Goal: Task Accomplishment & Management: Manage account settings

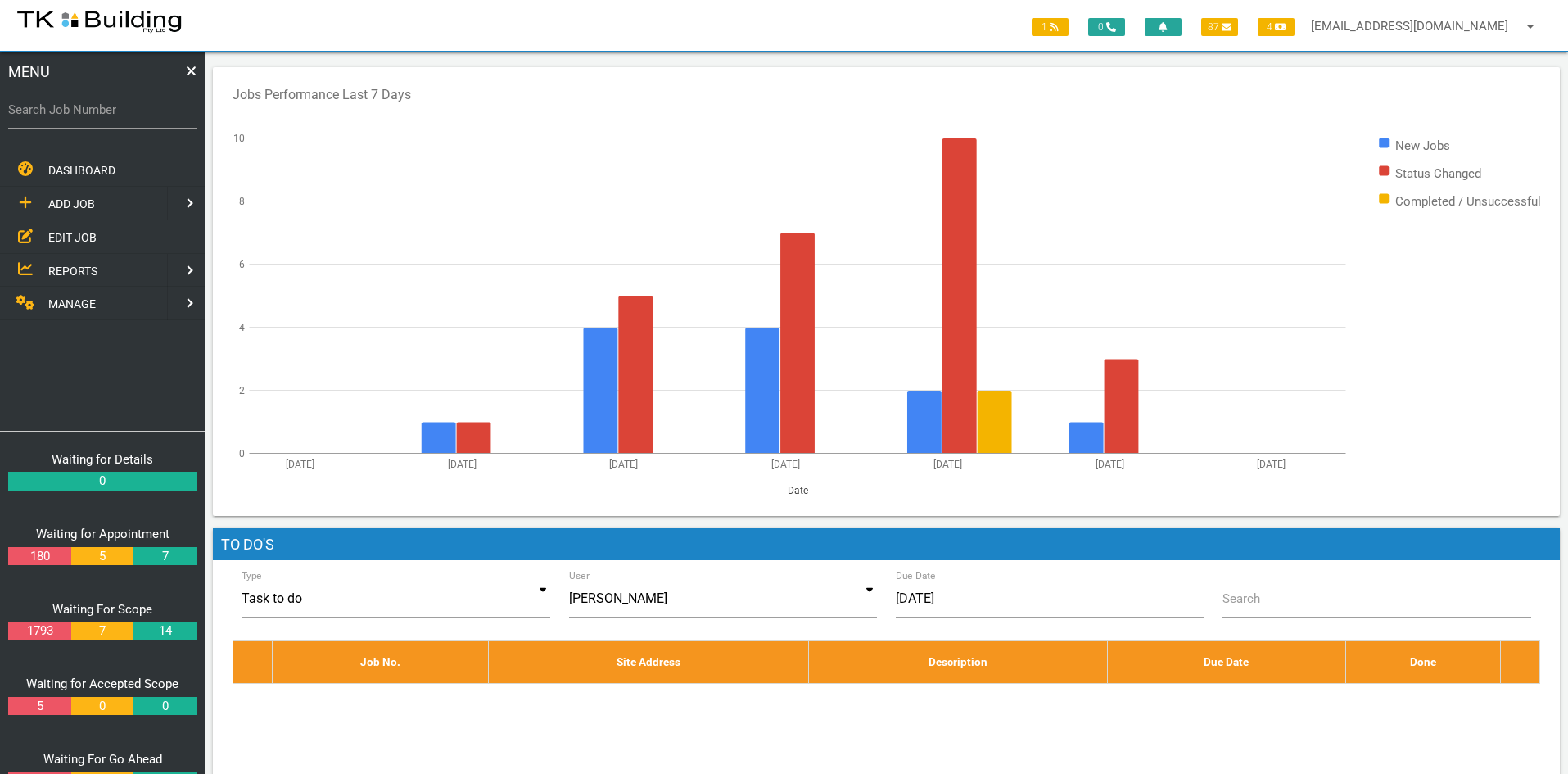
click at [58, 231] on span "EDIT JOB" at bounding box center [72, 236] width 48 height 13
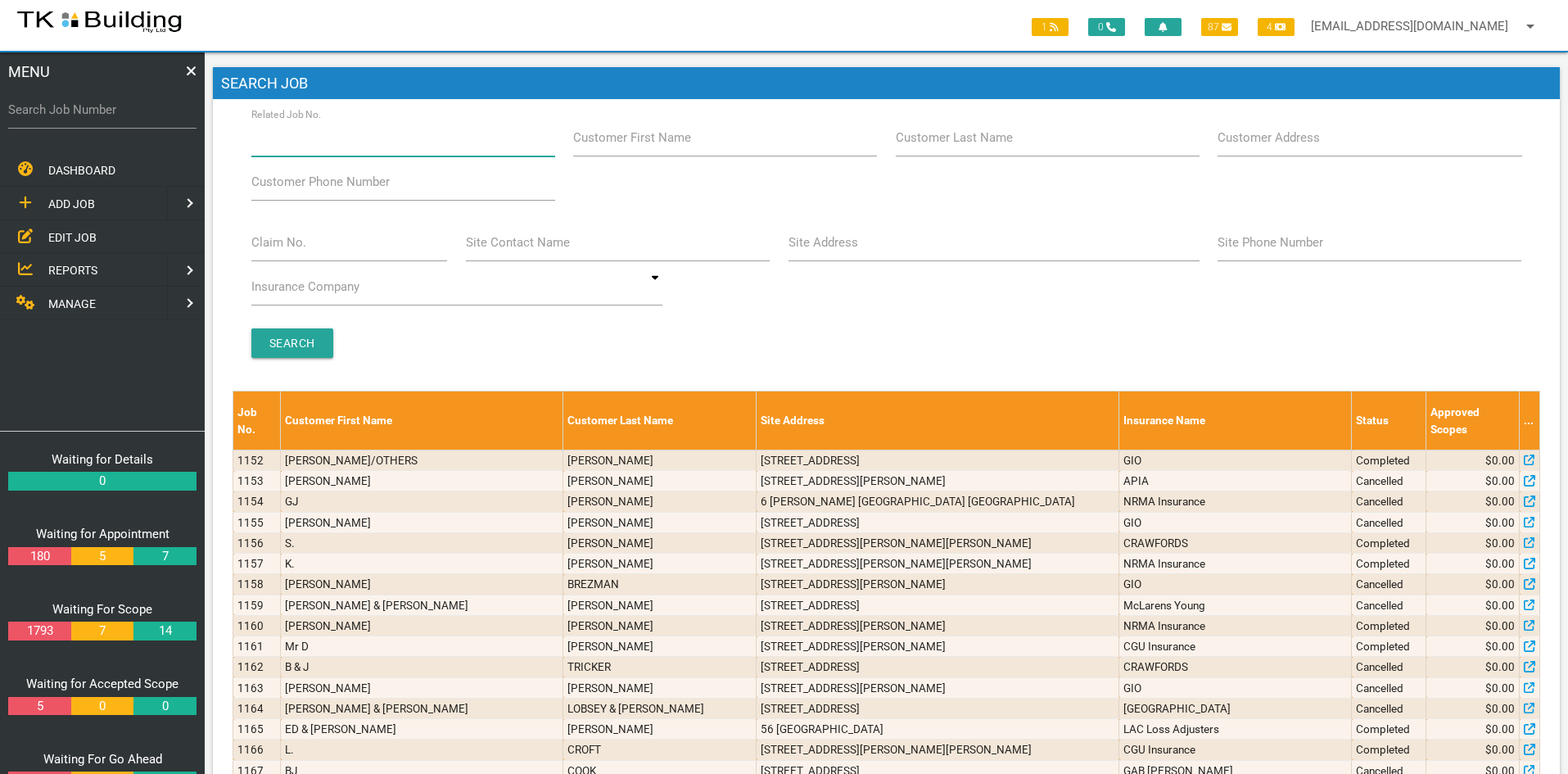
click at [350, 148] on input "Related Job No." at bounding box center [403, 137] width 304 height 38
type input "27906"
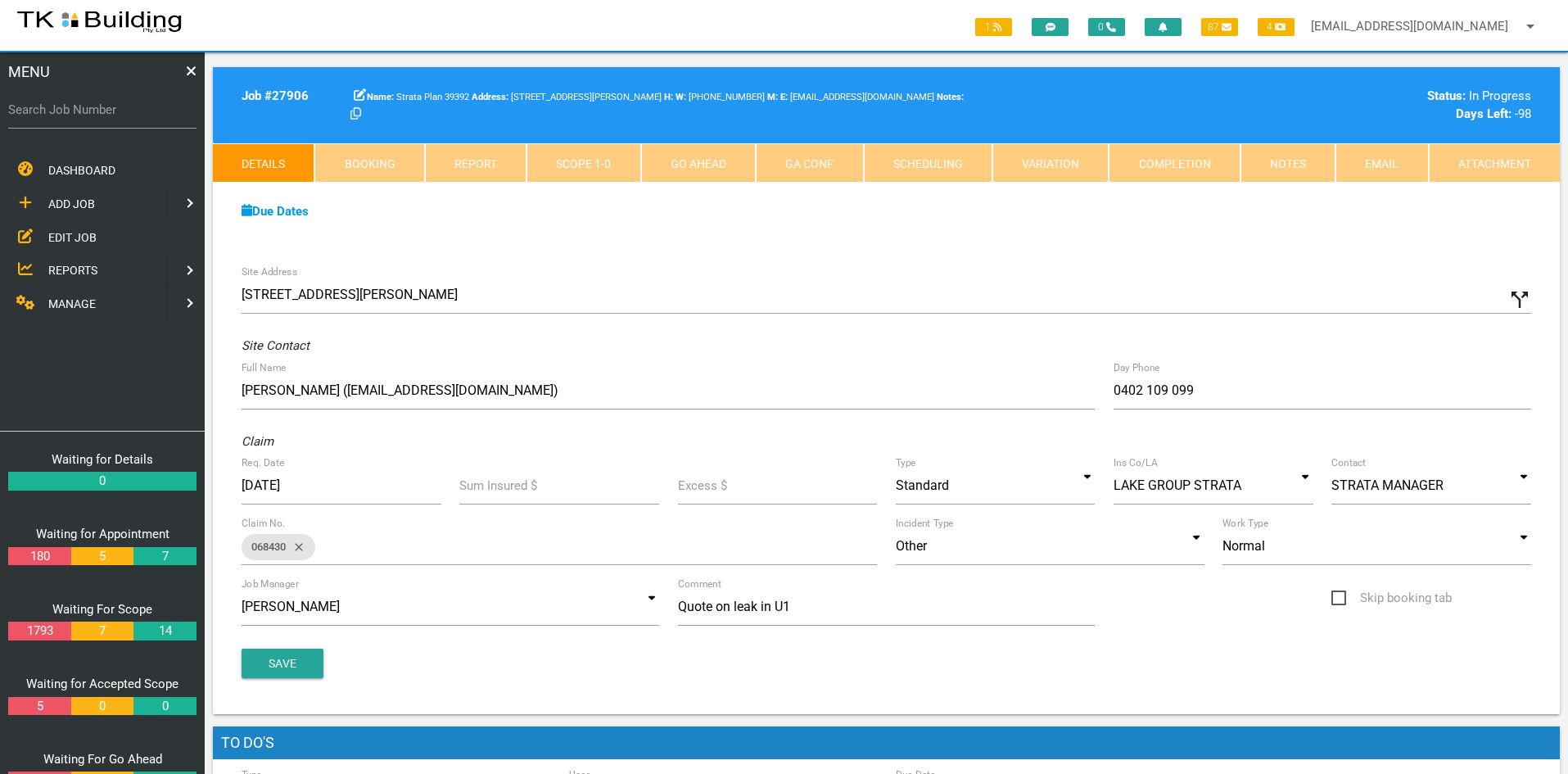
click at [728, 275] on div "Site Address [STREET_ADDRESS][PERSON_NAME] call_split Custom Address Street [GE…" at bounding box center [886, 484] width 1347 height 458
click at [825, 215] on div "Due Dates" at bounding box center [886, 212] width 1308 height 19
click at [1266, 160] on link "Notes" at bounding box center [1288, 163] width 95 height 40
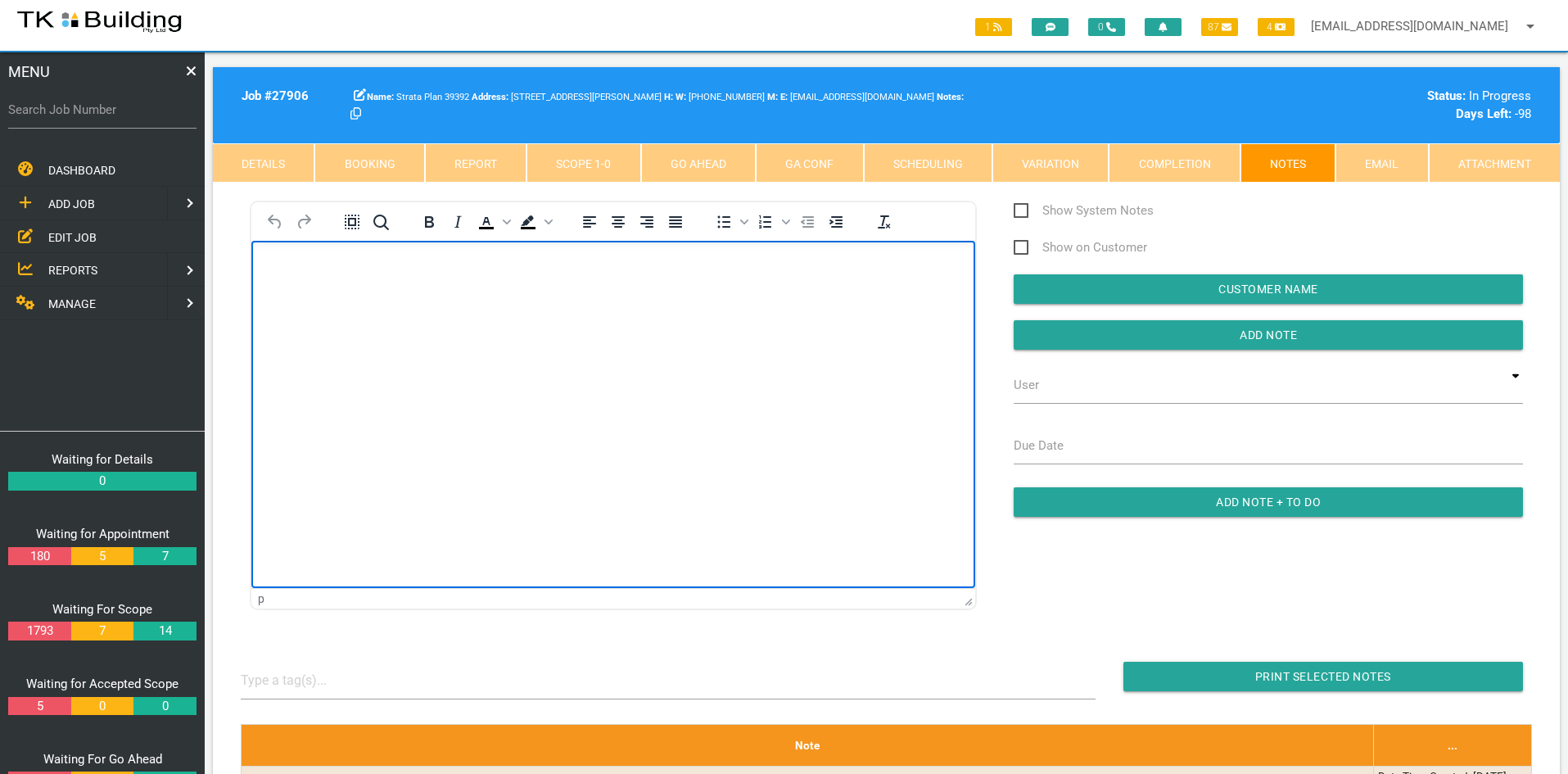
click at [687, 315] on html at bounding box center [613, 278] width 724 height 74
click at [639, 315] on html at bounding box center [613, 278] width 724 height 74
click at [639, 383] on html "Job complete Please invoice as per the quoted amount of $10,748.00 Inc GST Than…" at bounding box center [613, 311] width 724 height 141
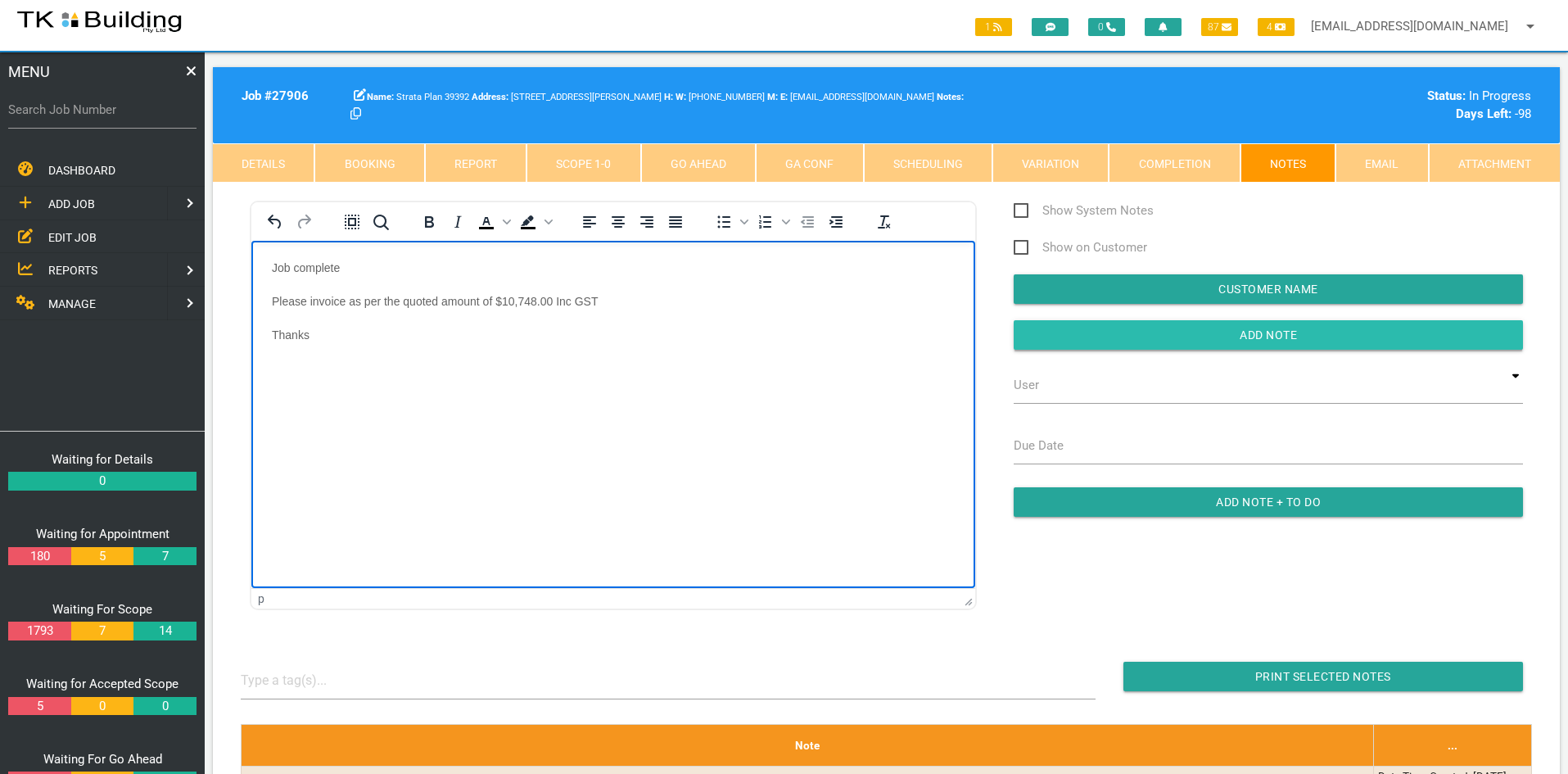
click at [1266, 335] on input "Add Note" at bounding box center [1269, 335] width 510 height 30
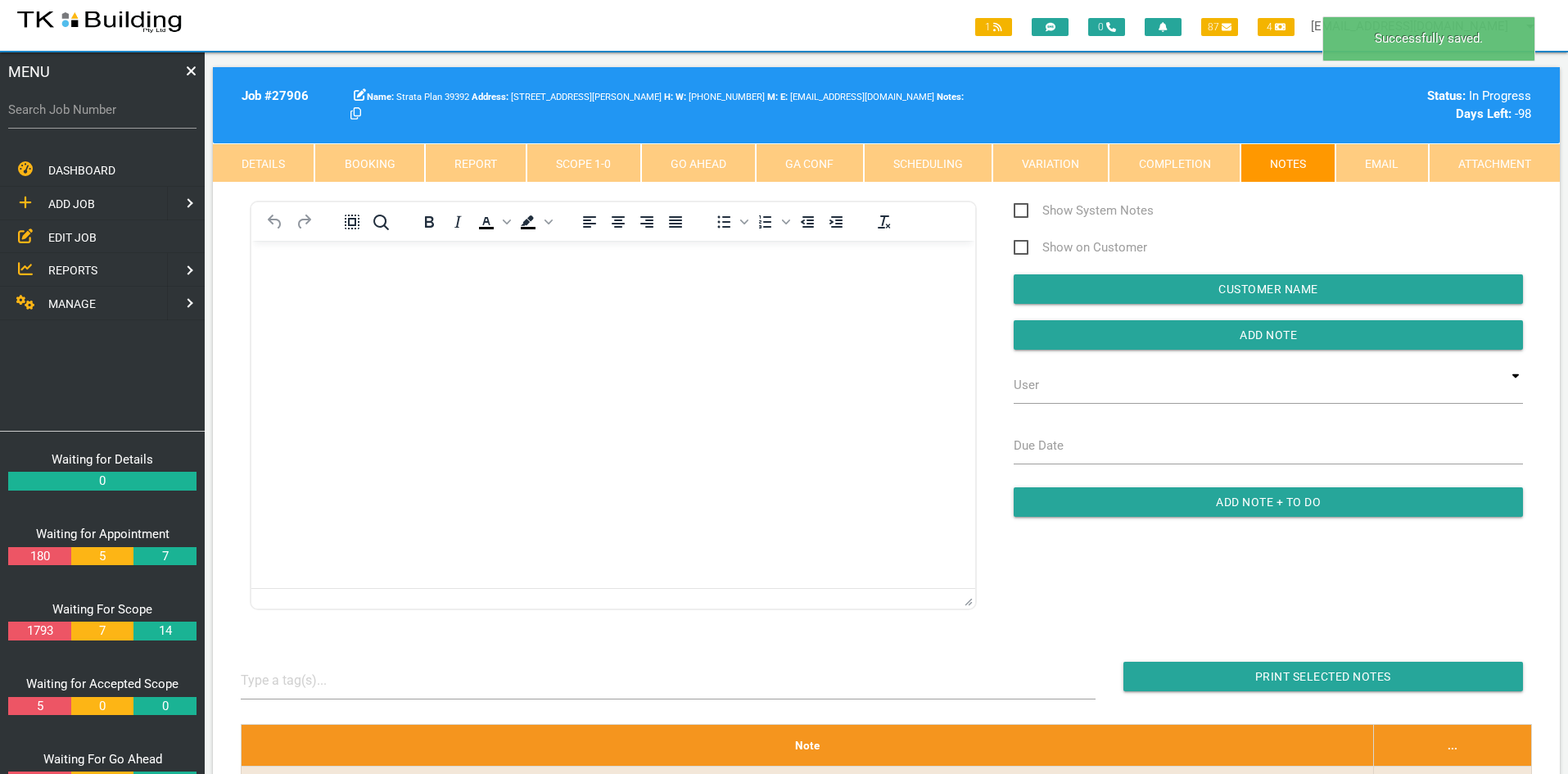
click at [825, 315] on html at bounding box center [613, 278] width 724 height 74
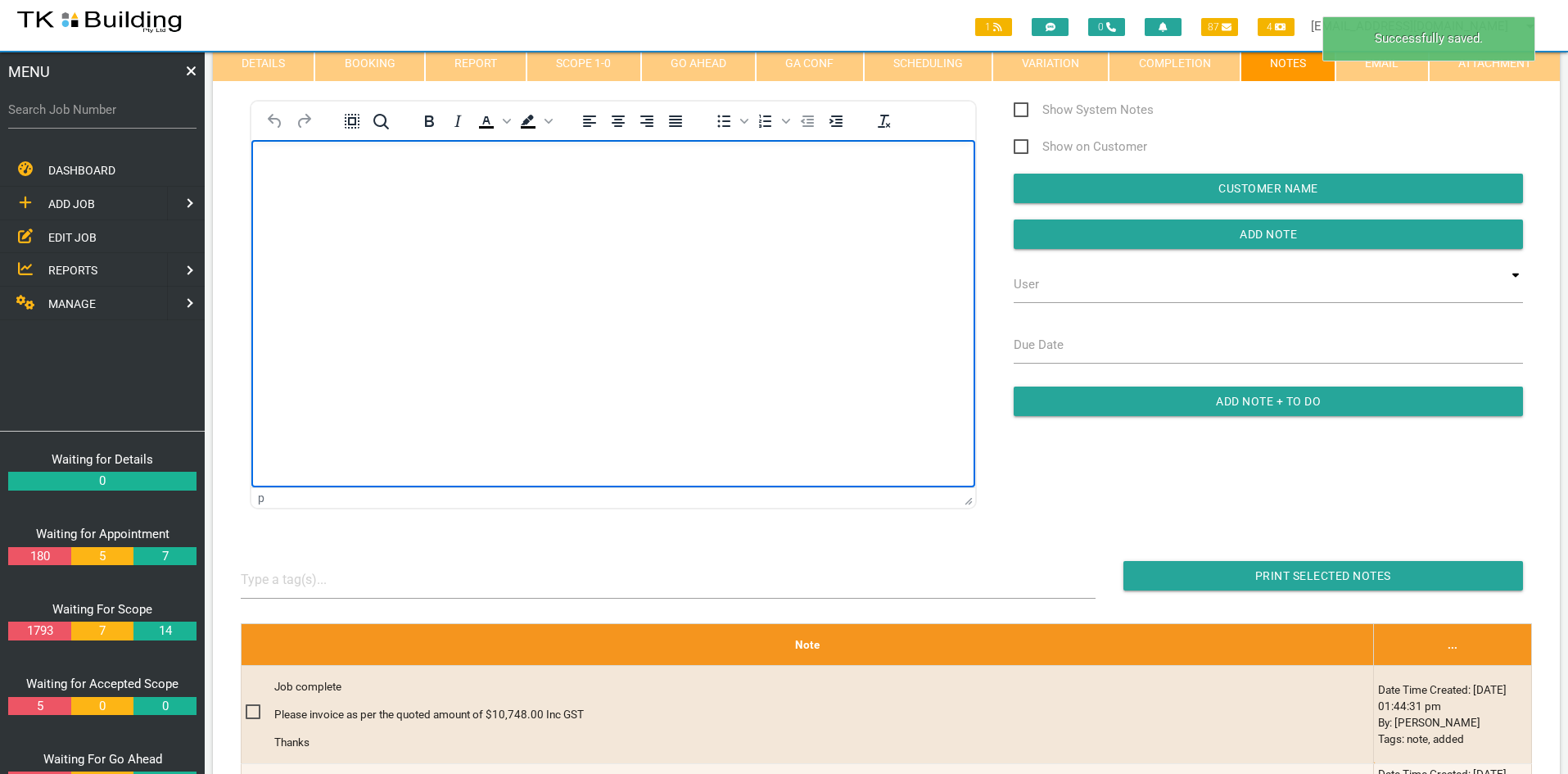
scroll to position [246, 0]
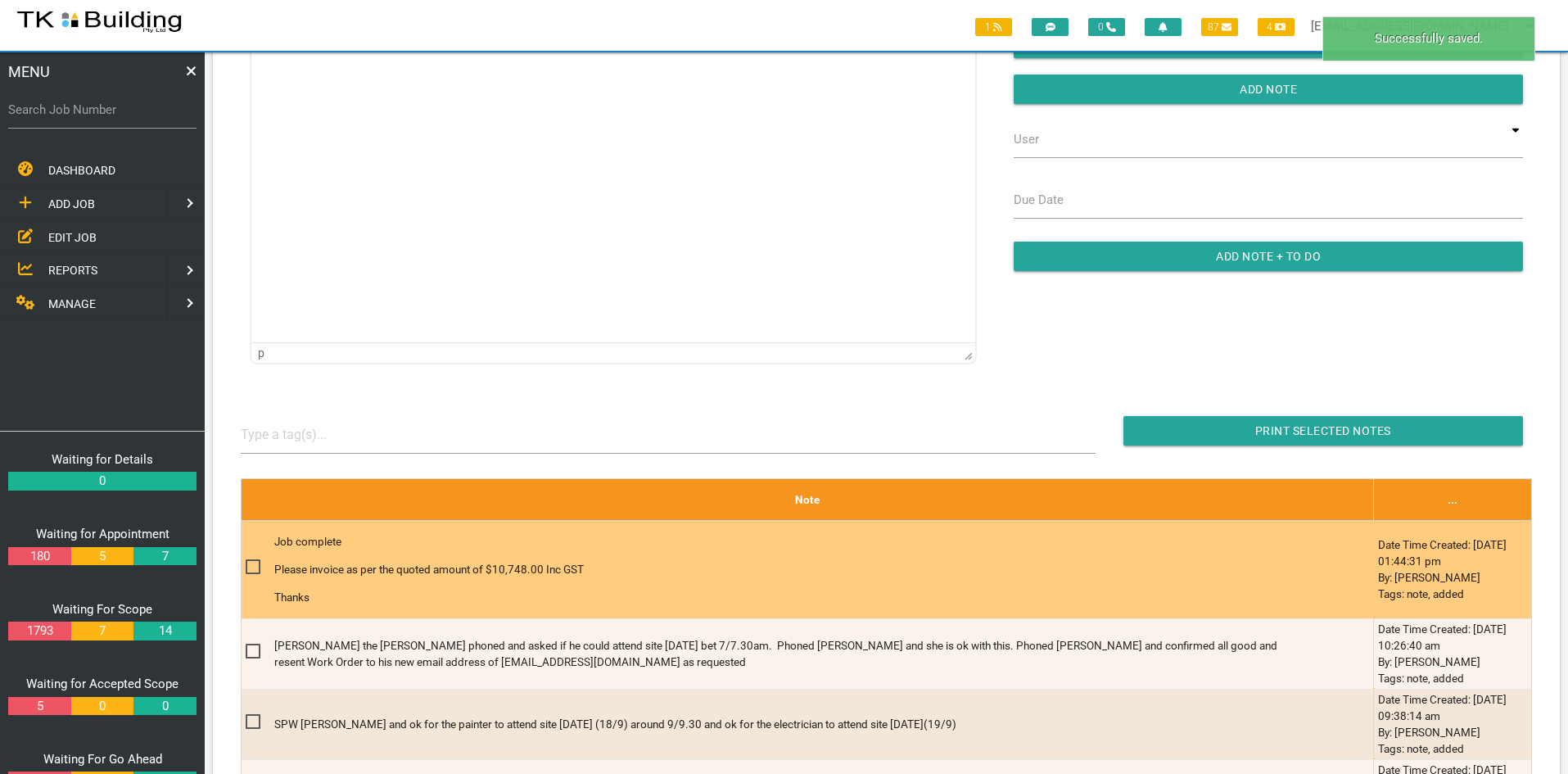
click at [256, 564] on span at bounding box center [260, 567] width 29 height 21
click at [256, 564] on input "checkbox" at bounding box center [251, 562] width 11 height 11
checkbox input "true"
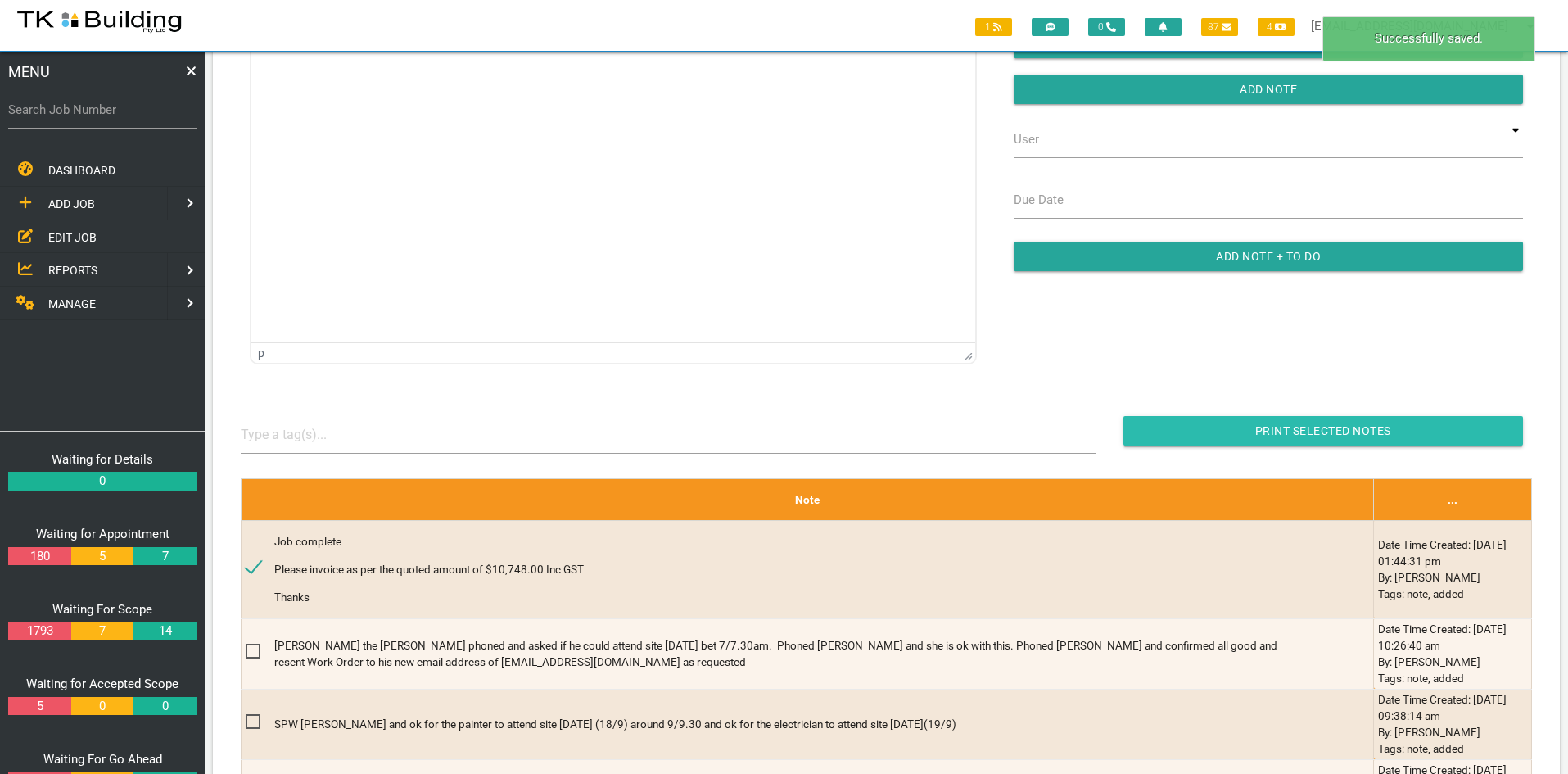
click at [1343, 428] on input "button" at bounding box center [1323, 431] width 399 height 30
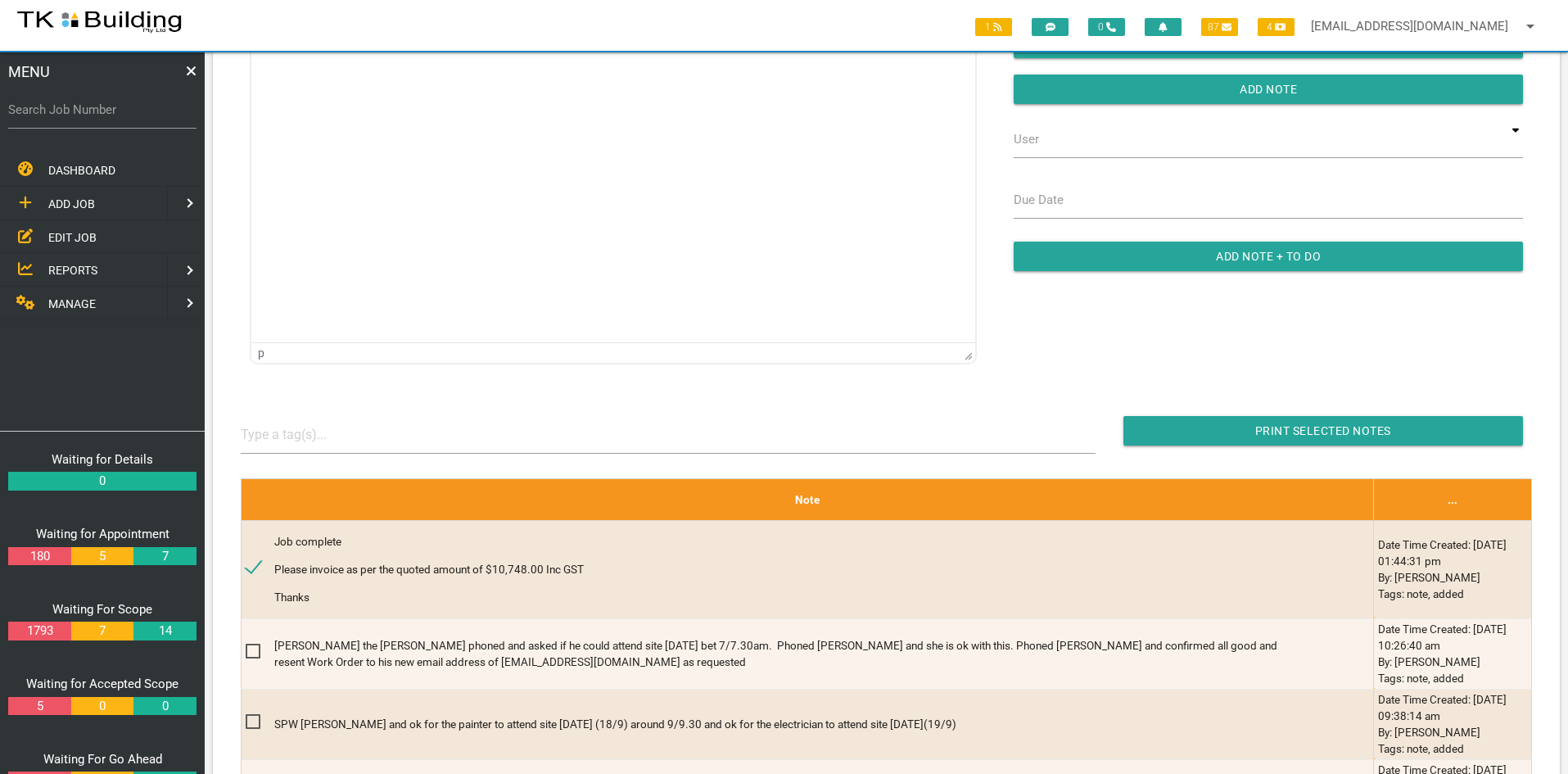
click at [86, 238] on span "EDIT JOB" at bounding box center [72, 236] width 48 height 13
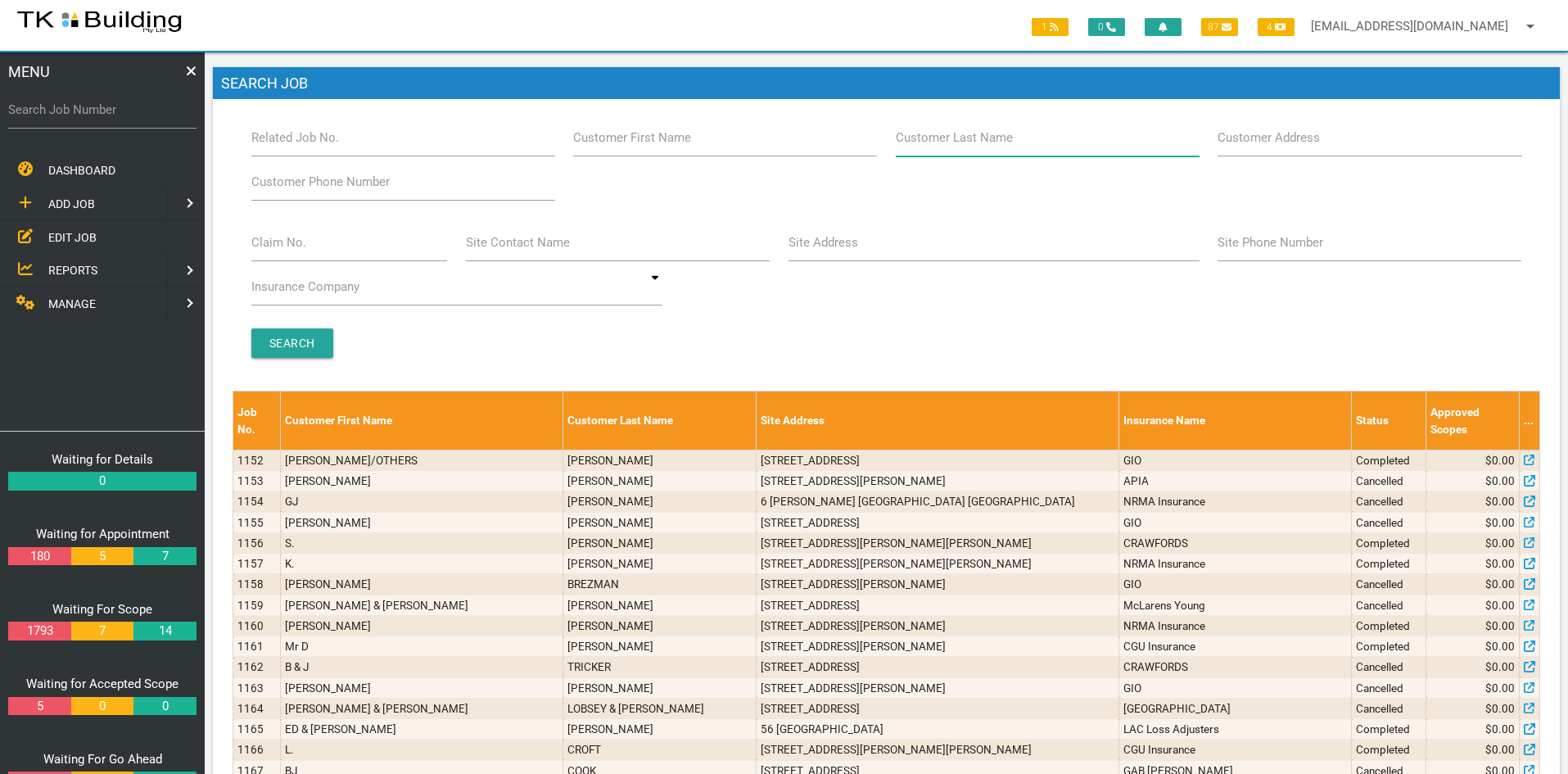
click at [1044, 142] on input "Customer Last Name" at bounding box center [1048, 137] width 304 height 38
type input "78976"
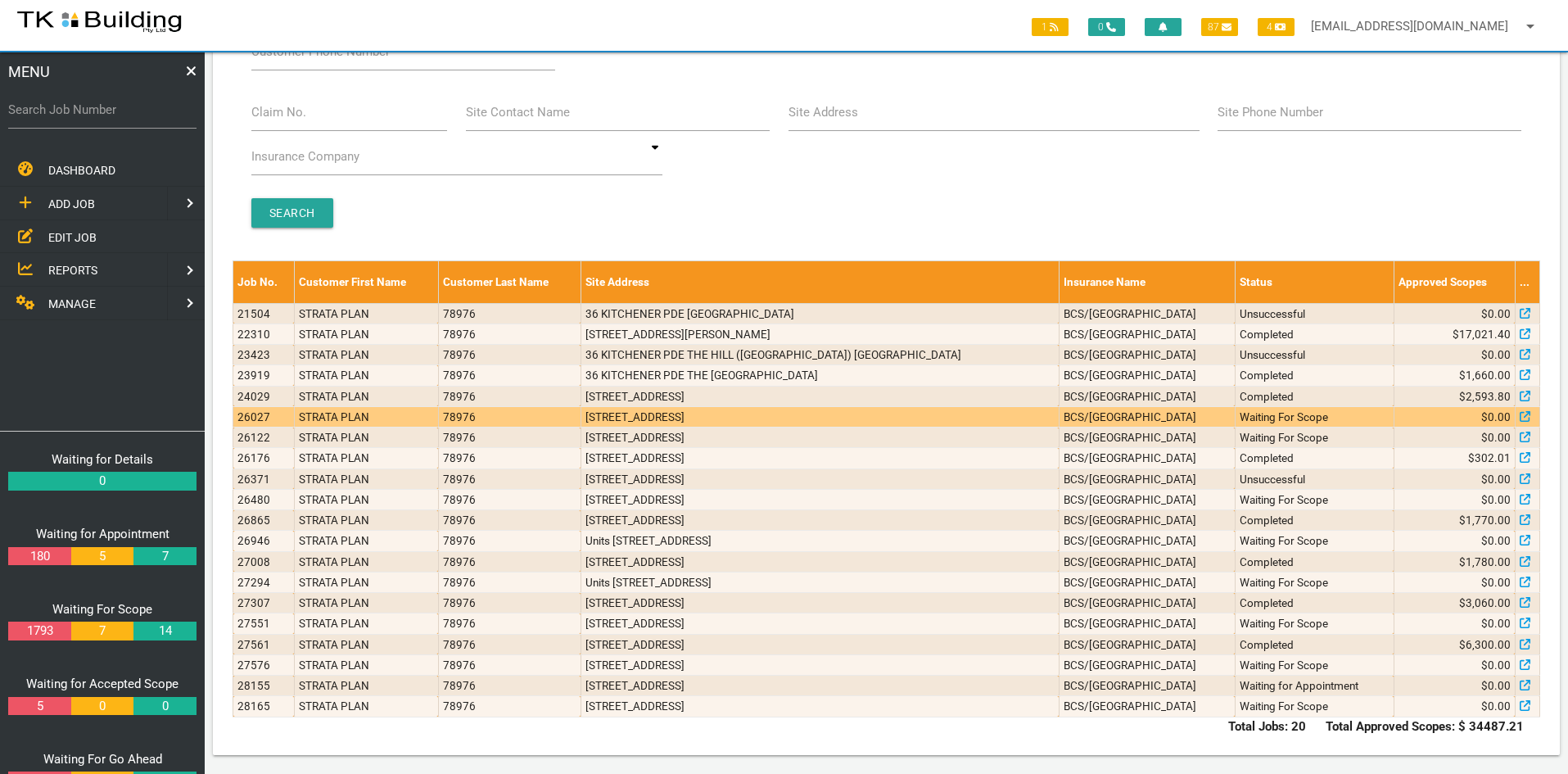
scroll to position [131, 0]
